Goal: Task Accomplishment & Management: Manage account settings

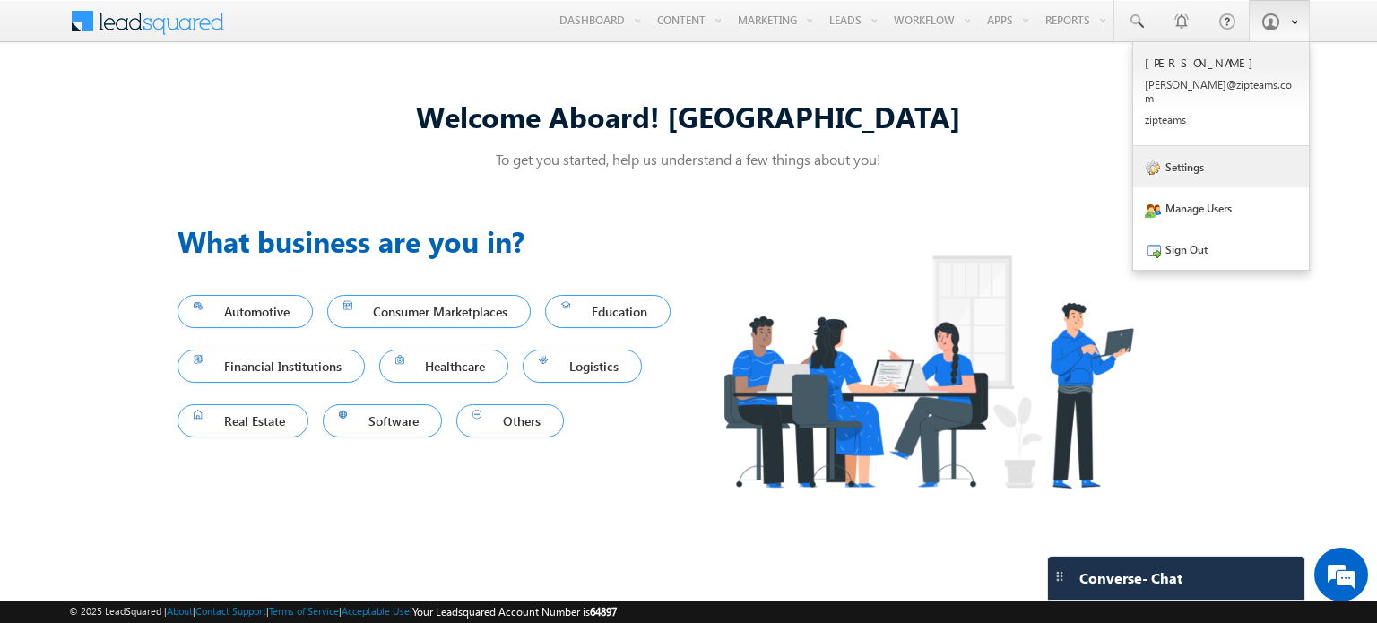
click at [1185, 146] on link "Settings" at bounding box center [1221, 166] width 176 height 41
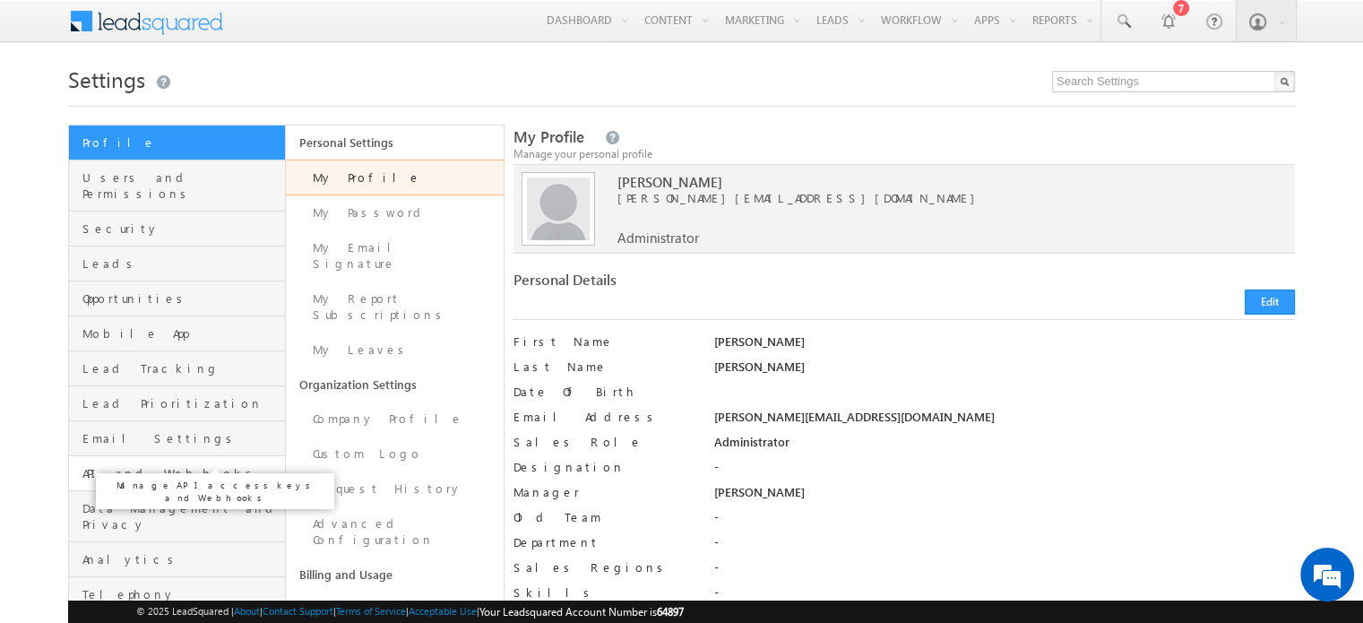
click at [143, 465] on span "API and Webhooks" at bounding box center [181, 473] width 198 height 16
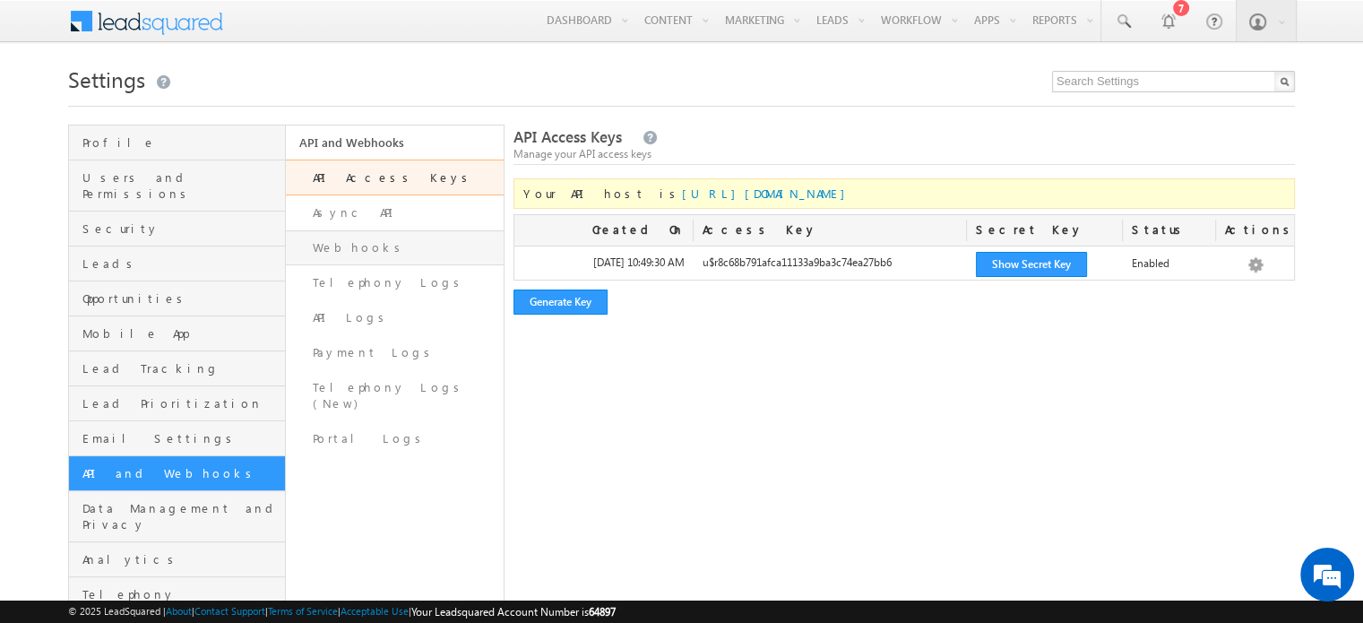
click at [342, 260] on link "Webhooks" at bounding box center [394, 247] width 217 height 35
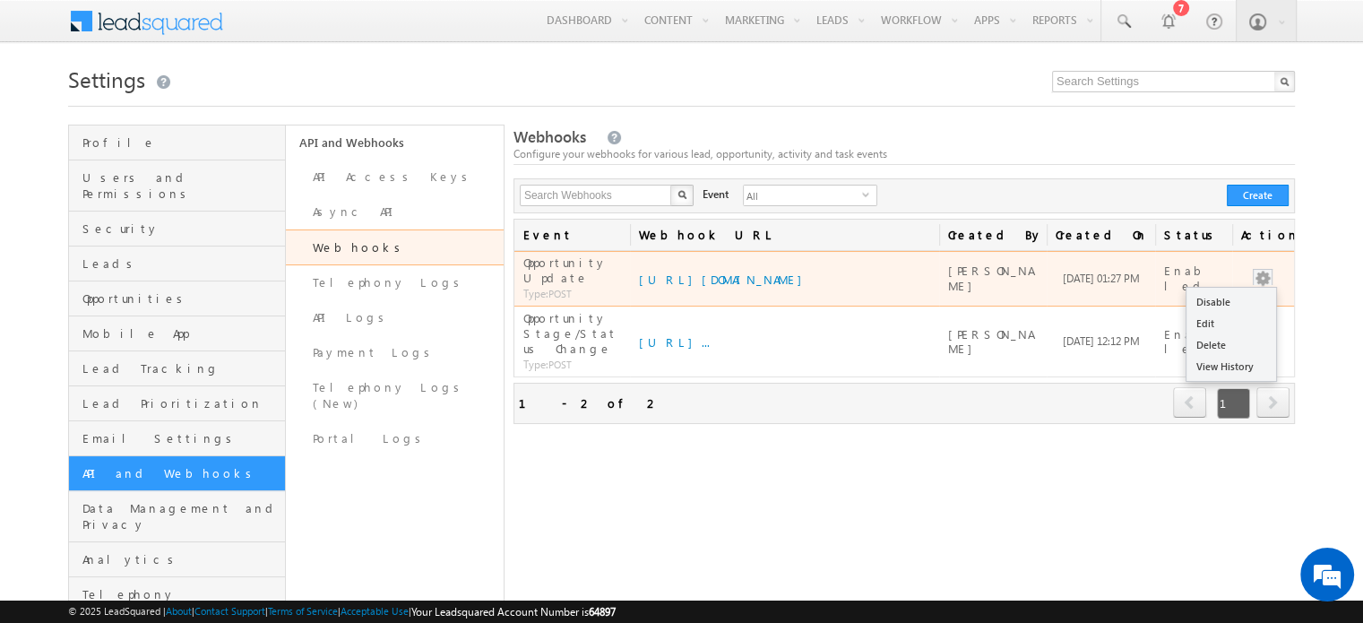
click at [1269, 270] on button "button" at bounding box center [1263, 279] width 18 height 18
click at [1228, 359] on link "View History" at bounding box center [1232, 367] width 90 height 22
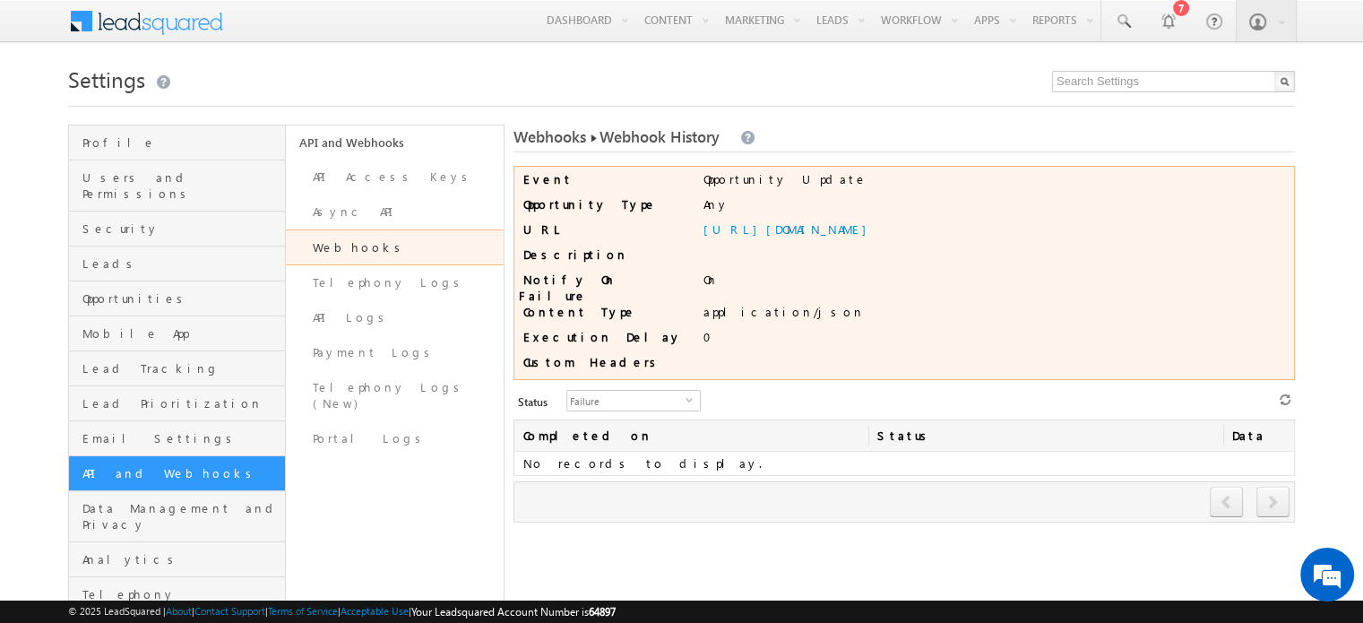
scroll to position [29, 0]
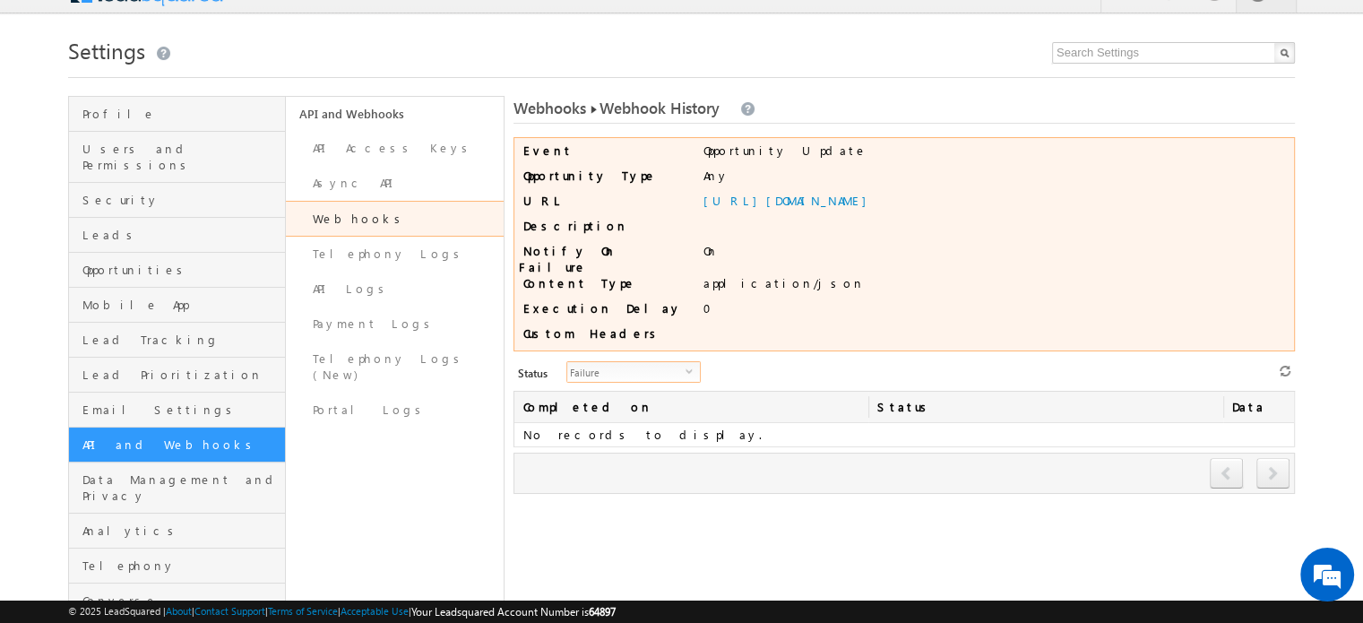
click at [622, 362] on span "Failure" at bounding box center [626, 372] width 118 height 20
click at [614, 383] on li "All" at bounding box center [623, 385] width 133 height 18
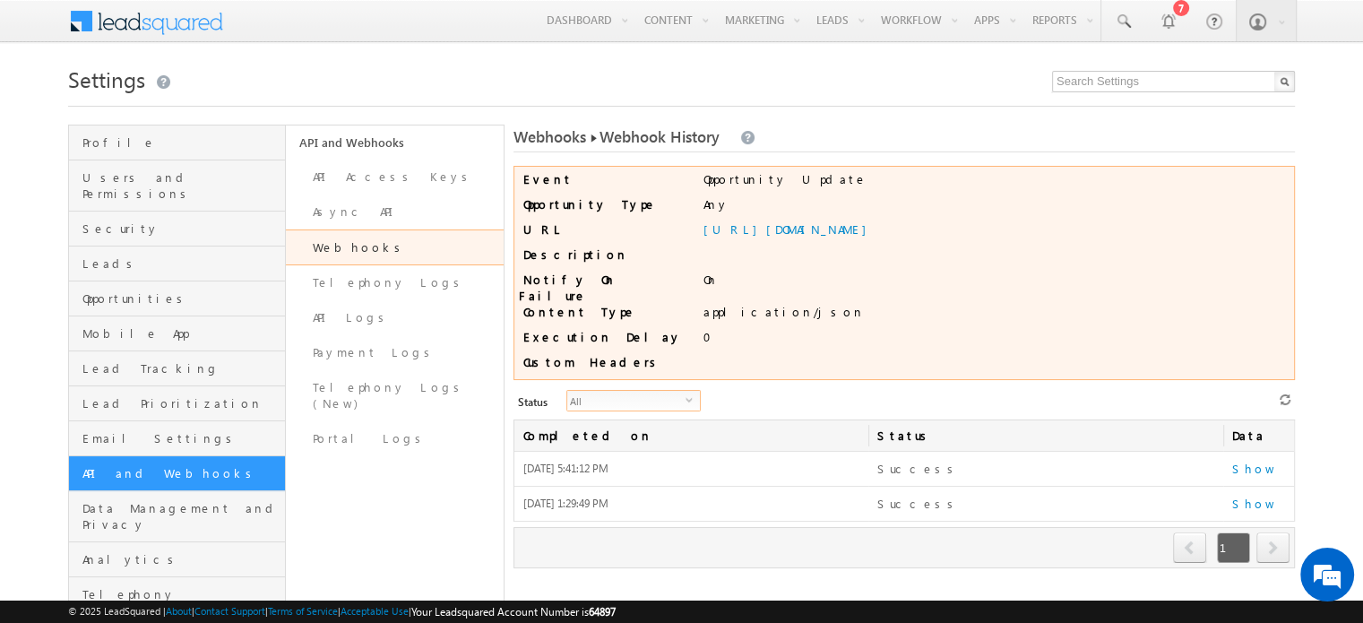
scroll to position [79, 0]
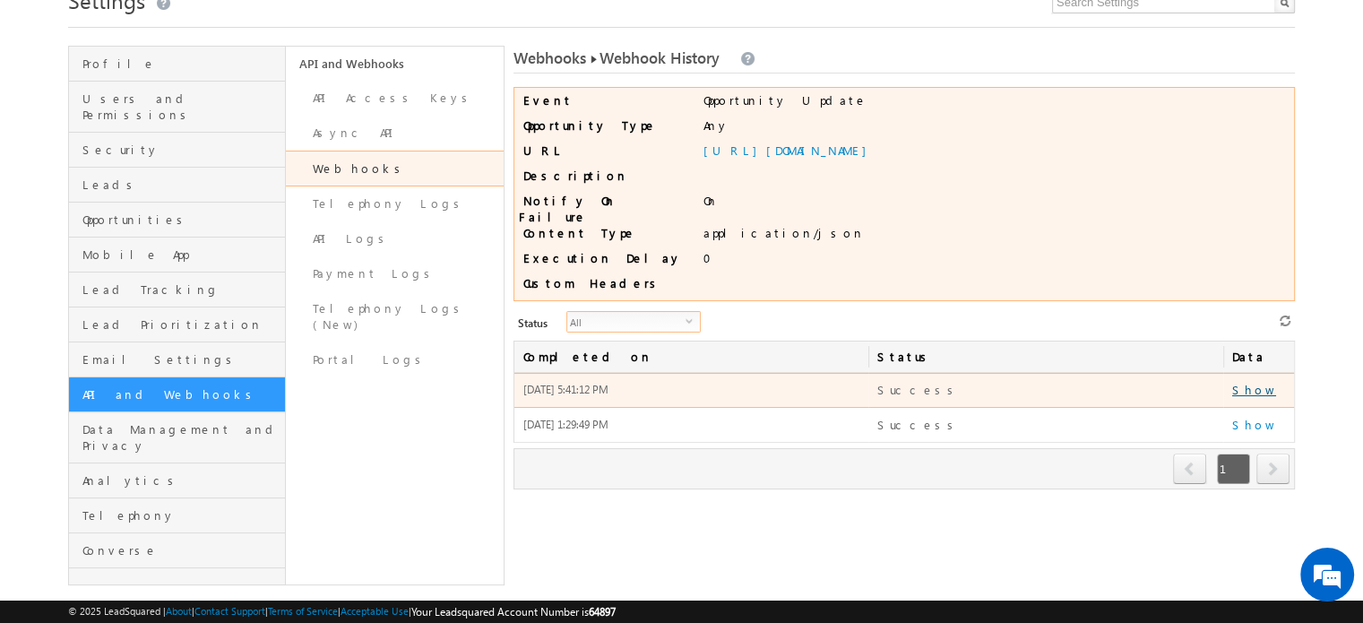
click at [1237, 384] on link "Show" at bounding box center [1255, 389] width 44 height 15
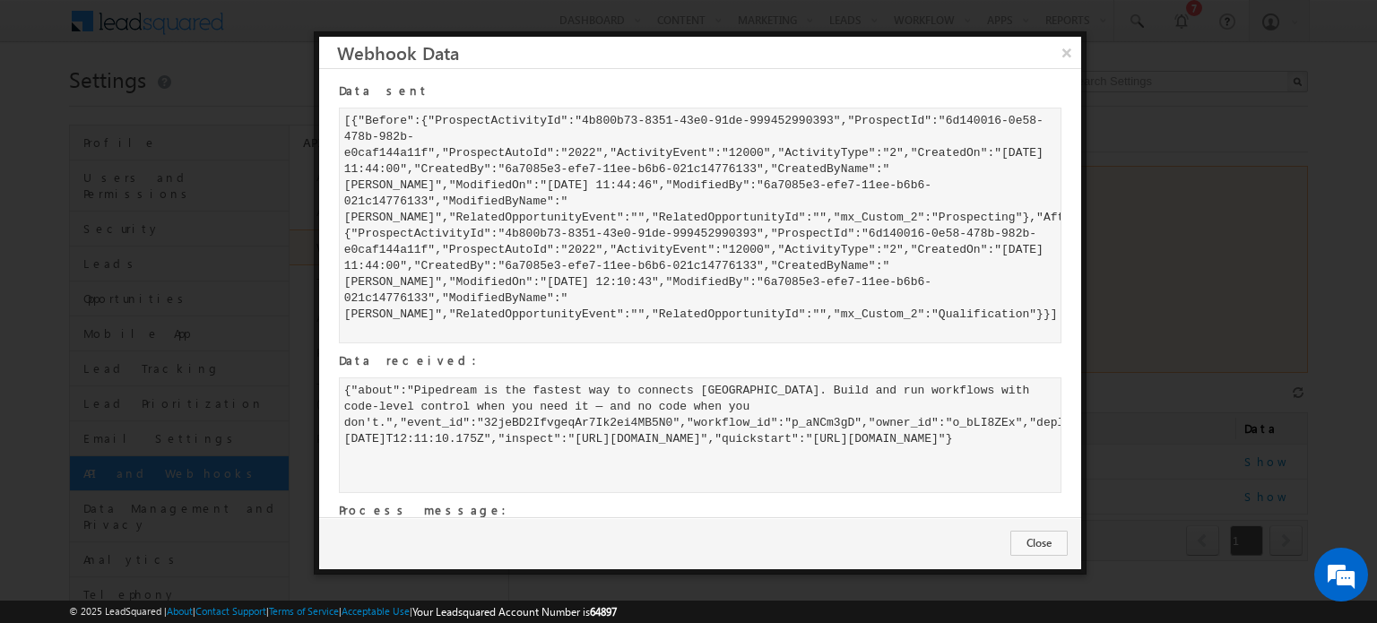
click at [1129, 100] on div at bounding box center [688, 311] width 1377 height 623
click at [1046, 541] on button "Close" at bounding box center [1038, 543] width 57 height 25
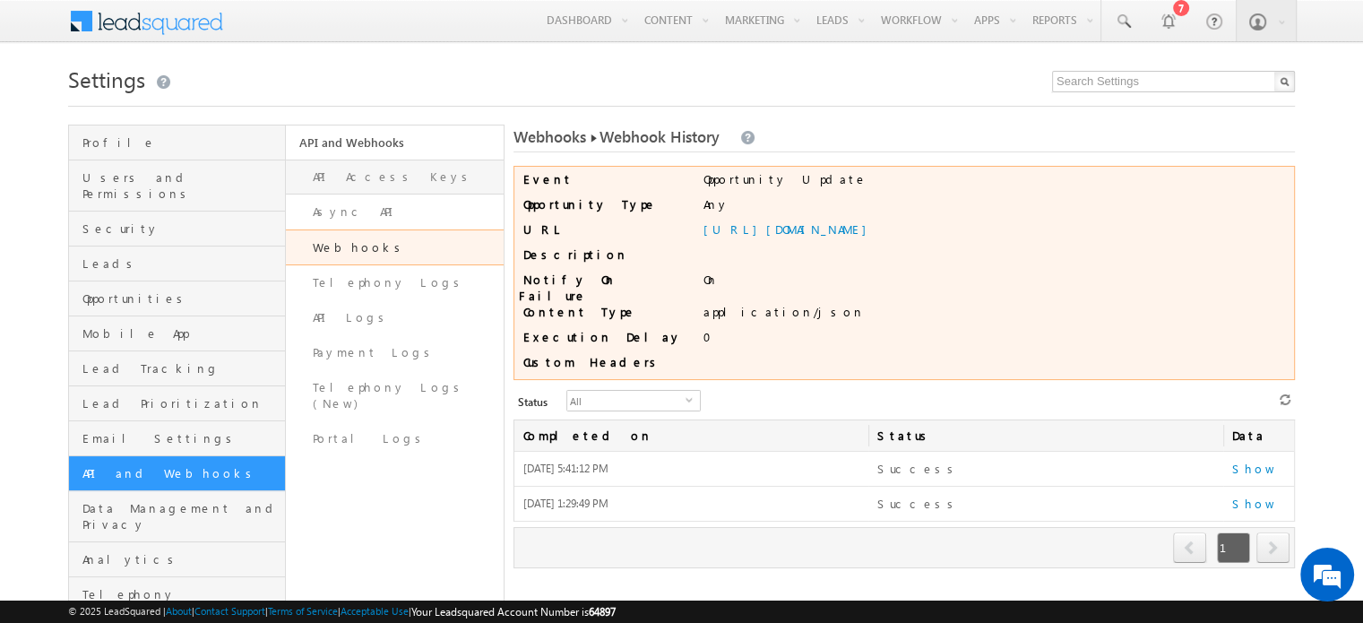
click at [350, 176] on link "API Access Keys" at bounding box center [394, 177] width 217 height 35
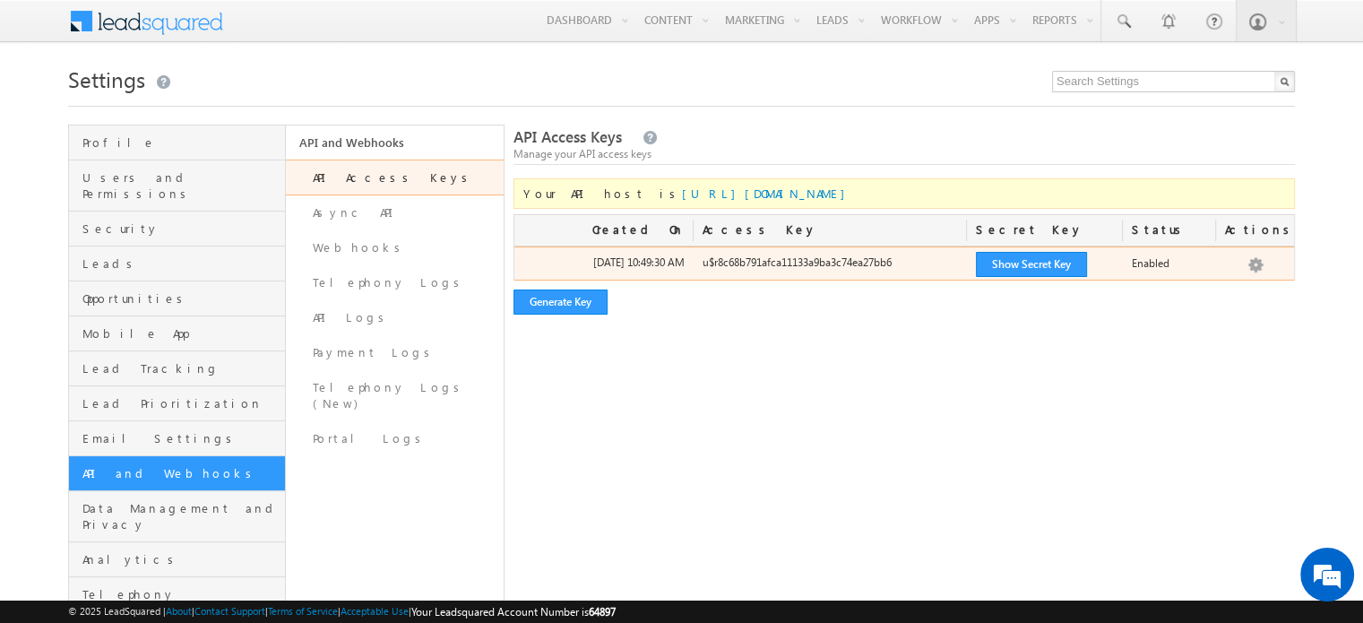
click at [740, 262] on div "u$r8c68b791afca11133a9ba3c74ea27bb6" at bounding box center [830, 267] width 273 height 25
copy div "u$r8c68b791afca11133a9ba3c74ea27bb6"
click at [1018, 252] on button "Show Secret Key" at bounding box center [1031, 264] width 111 height 25
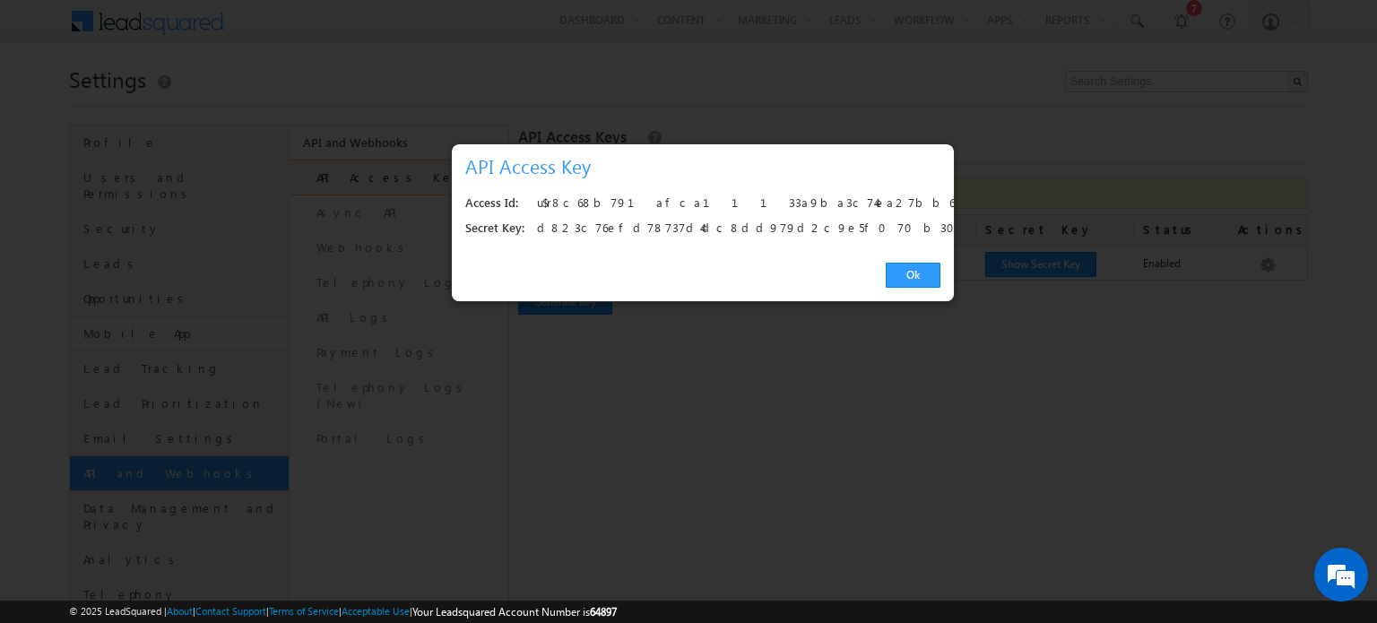
click at [697, 225] on div "d823c76efd78737d4dc8dd979d2c9e5f070b302d" at bounding box center [734, 228] width 394 height 25
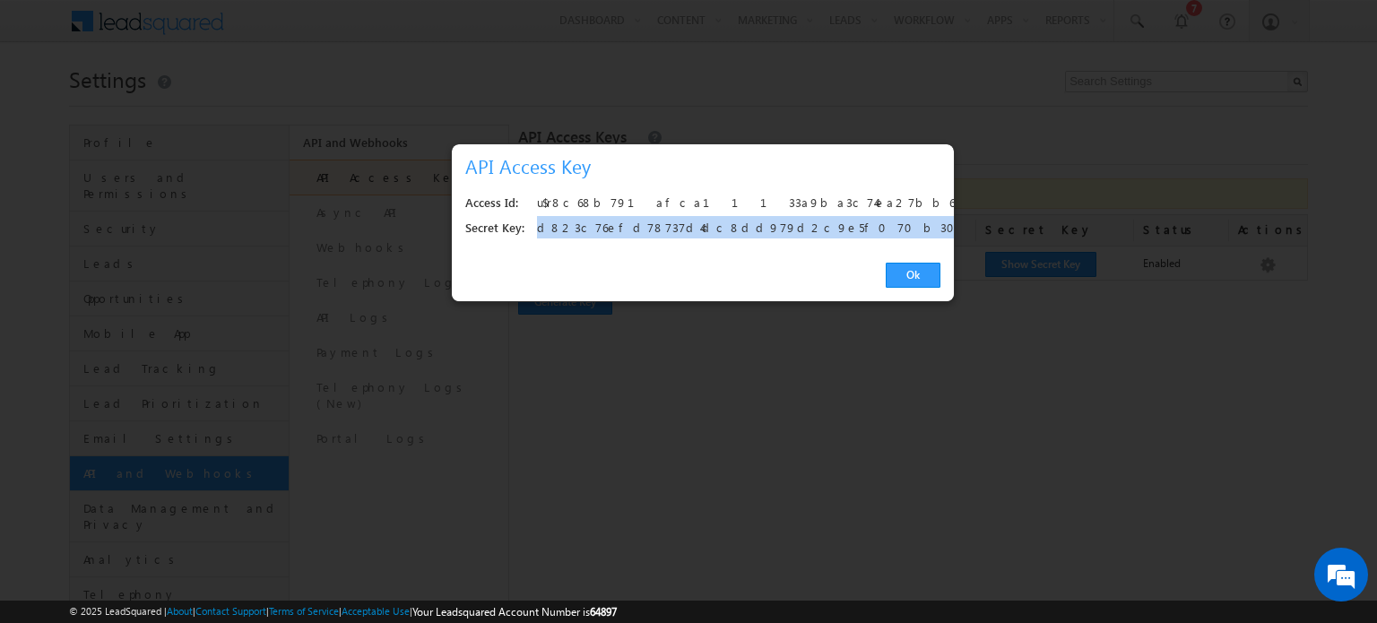
click at [697, 225] on div "d823c76efd78737d4dc8dd979d2c9e5f070b302d" at bounding box center [734, 228] width 394 height 25
copy div "d823c76efd78737d4dc8dd979d2c9e5f070b302d"
click at [904, 270] on link "Ok" at bounding box center [913, 275] width 55 height 25
